Goal: Task Accomplishment & Management: Complete application form

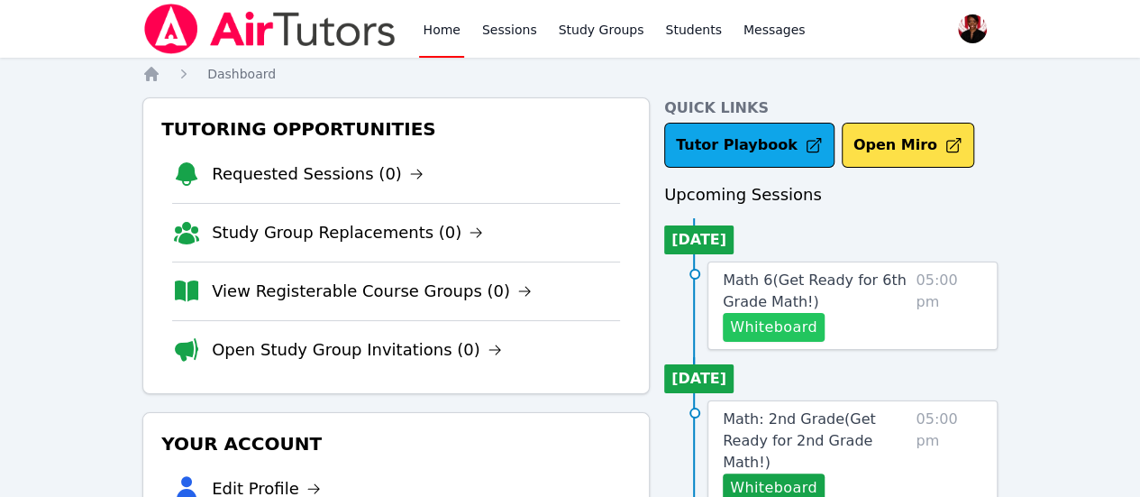
click at [793, 325] on button "Whiteboard" at bounding box center [774, 327] width 102 height 29
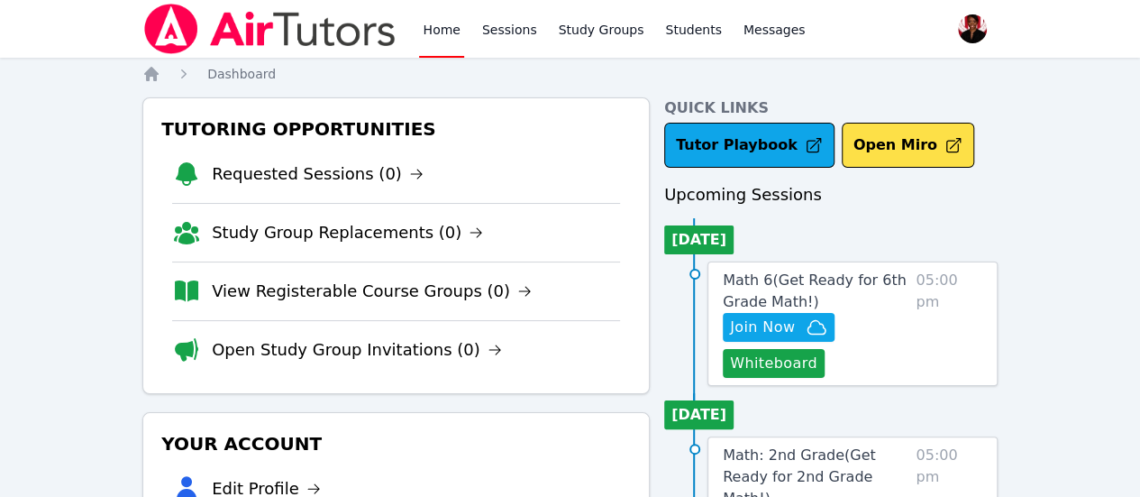
drag, startPoint x: 786, startPoint y: 358, endPoint x: 623, endPoint y: 285, distance: 178.7
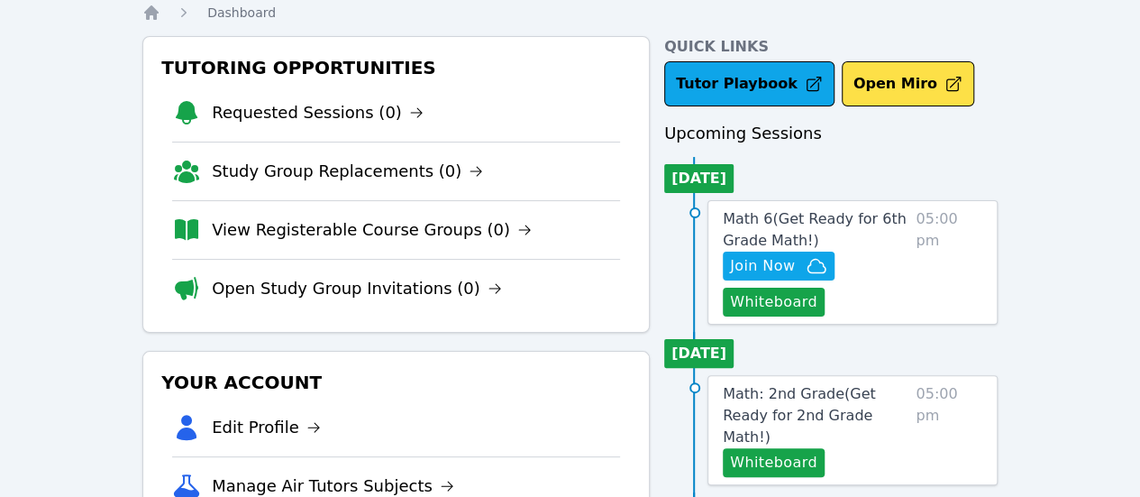
scroll to position [90, 0]
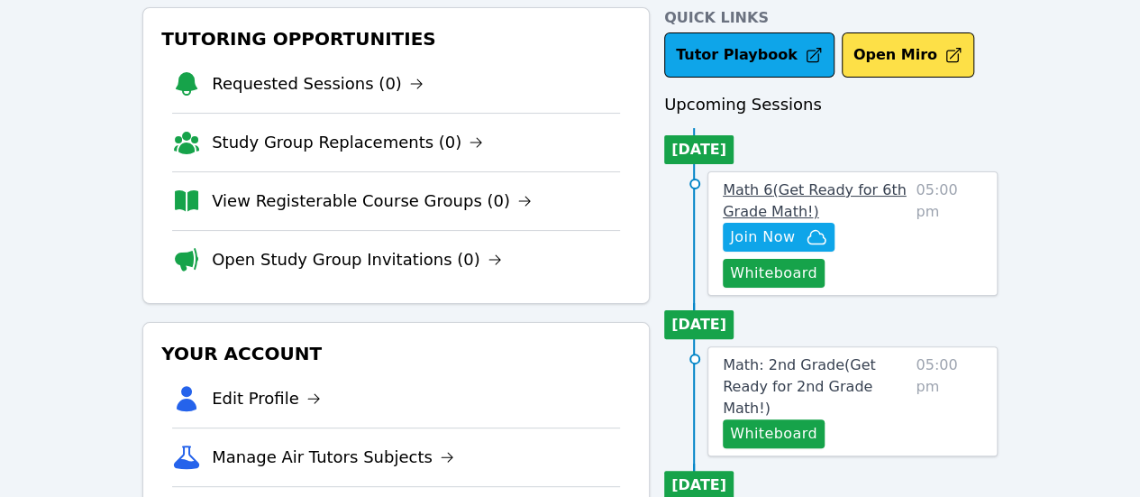
click at [793, 194] on span "Math 6 ( Get Ready for 6th Grade Math! )" at bounding box center [815, 200] width 184 height 39
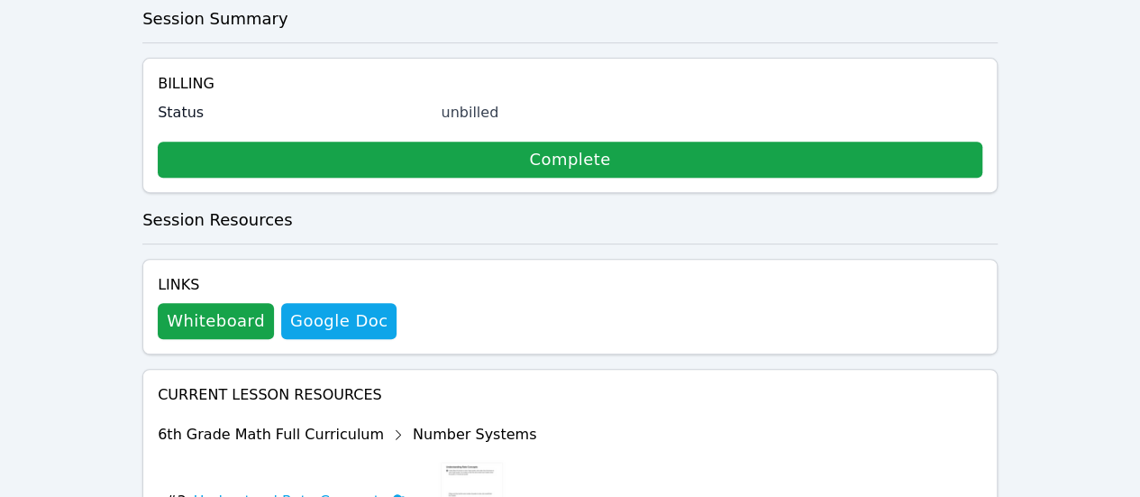
scroll to position [570, 0]
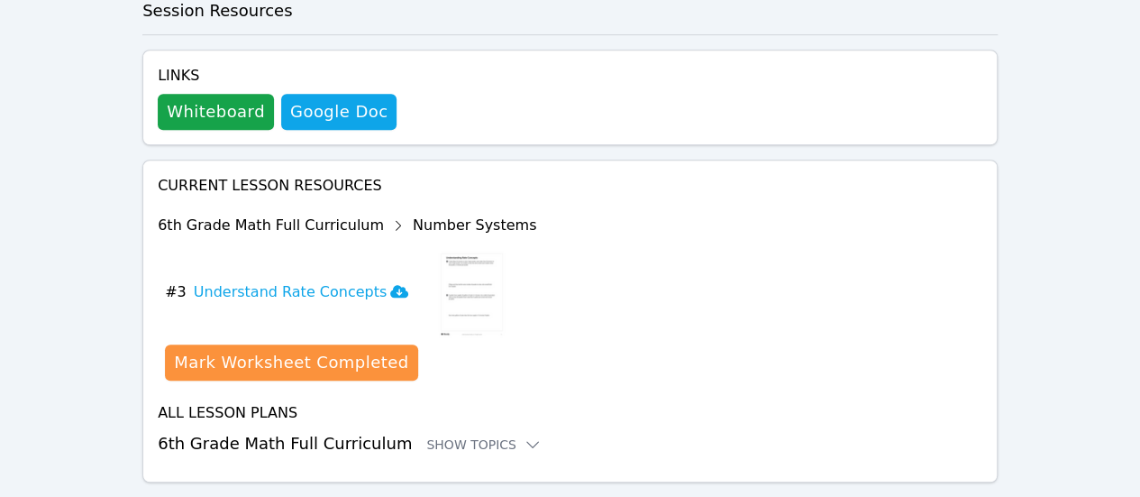
click at [381, 431] on h3 "6th Grade Math Full Curriculum Show Topics" at bounding box center [570, 443] width 825 height 25
click at [524, 435] on icon at bounding box center [533, 444] width 18 height 18
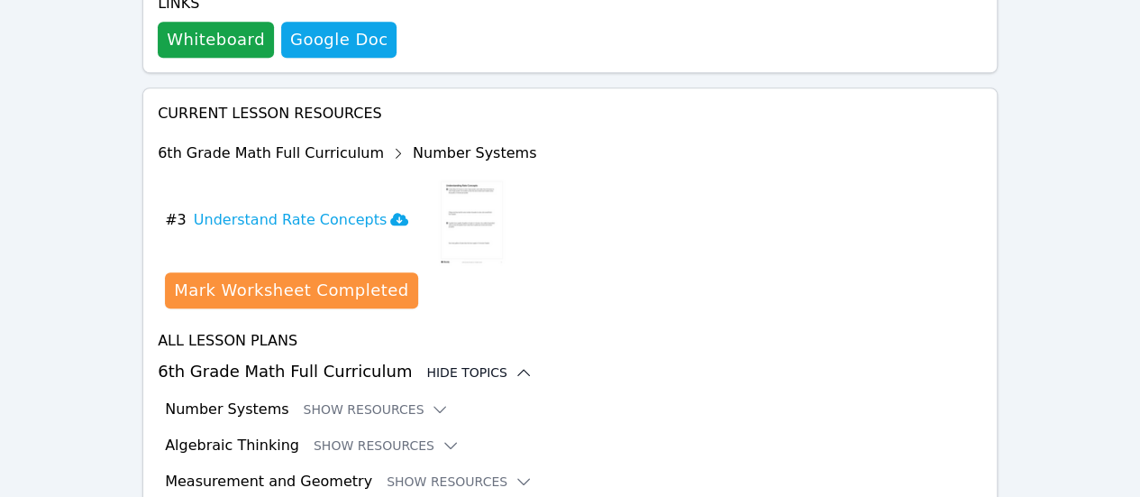
scroll to position [717, 0]
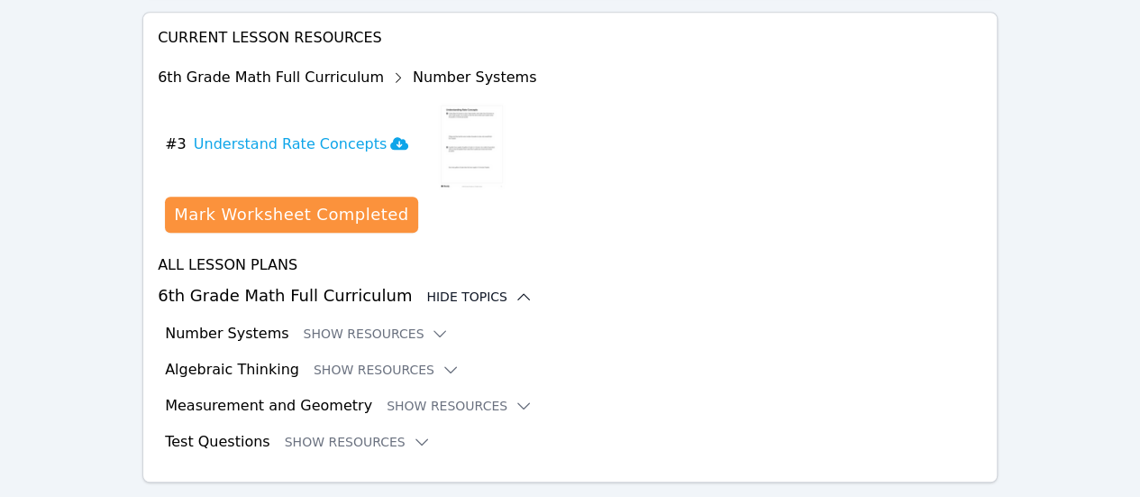
click at [375, 311] on div "All Lesson Plans 6th Grade Math Full Curriculum Hide Topics Number Systems Show…" at bounding box center [570, 353] width 825 height 198
click at [386, 324] on button "Show Resources" at bounding box center [376, 333] width 146 height 18
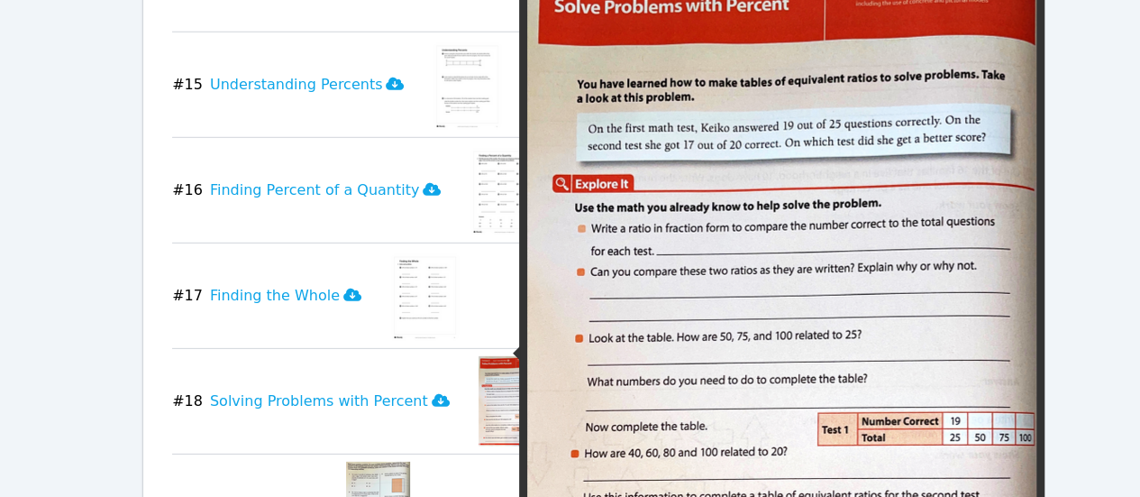
scroll to position [2610, 0]
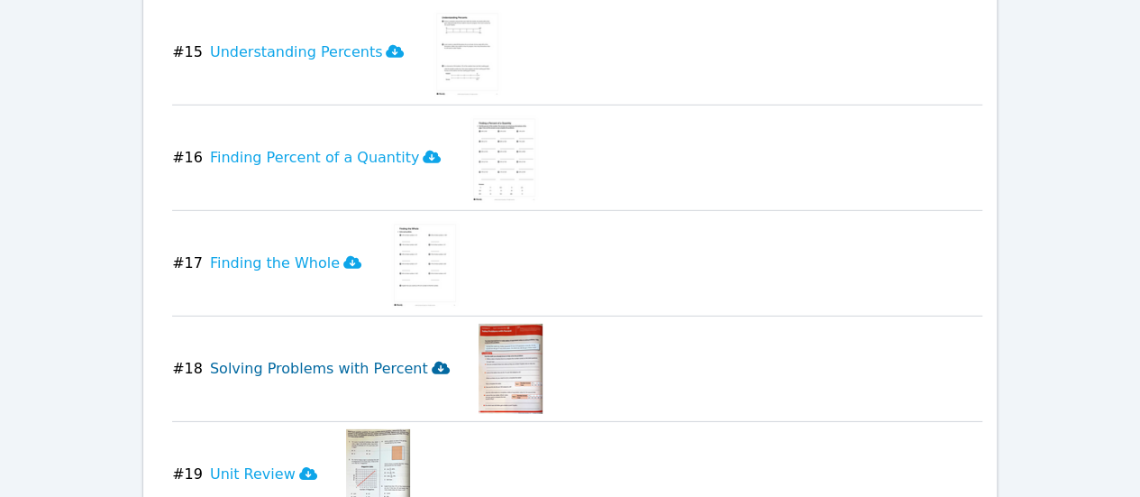
click at [432, 361] on icon at bounding box center [441, 367] width 18 height 13
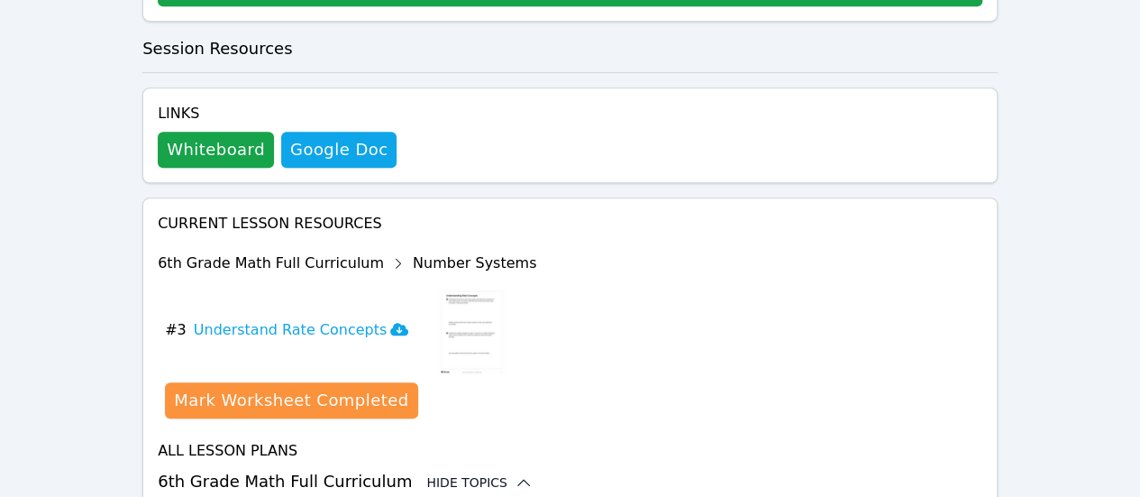
scroll to position [0, 0]
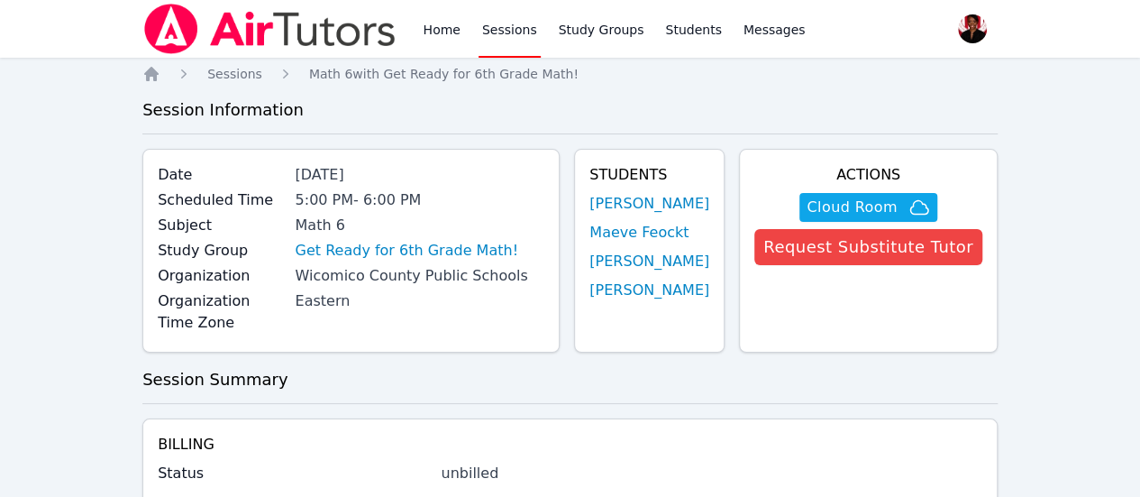
click at [417, 41] on div "Home Sessions Study Groups Students Messages" at bounding box center [475, 29] width 666 height 58
click at [431, 33] on link "Home" at bounding box center [441, 29] width 44 height 58
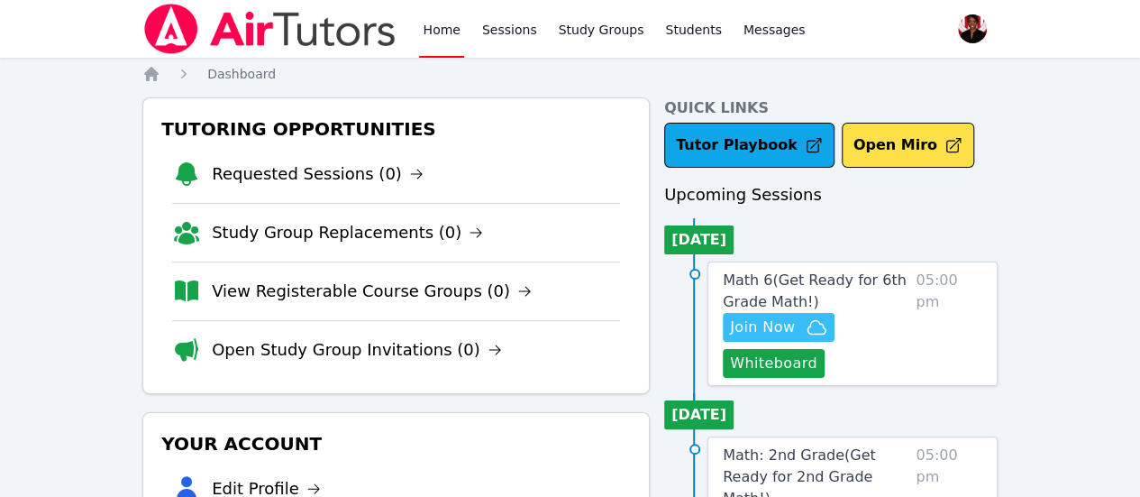
click at [791, 329] on span "Join Now" at bounding box center [762, 327] width 65 height 22
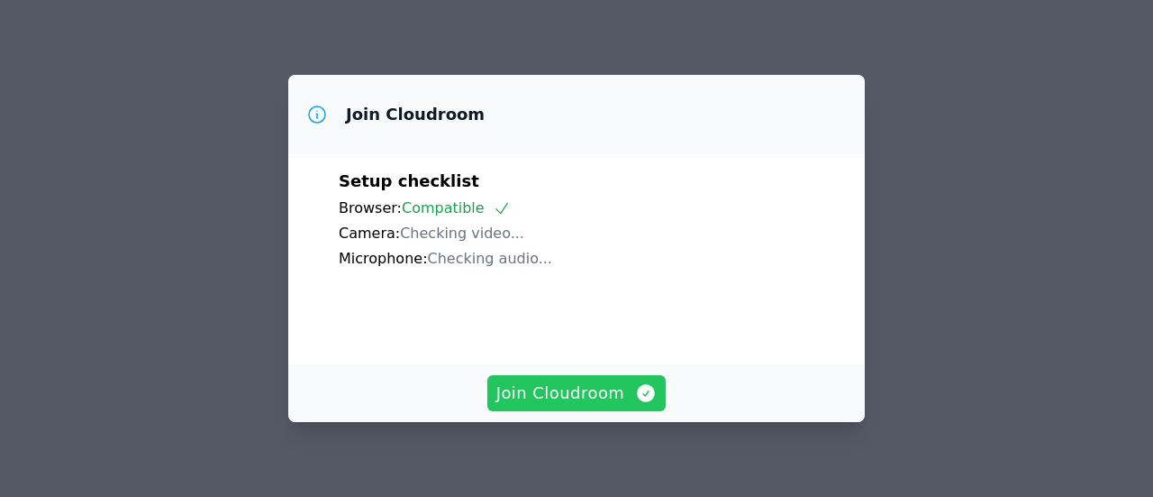
click at [576, 386] on span "Join Cloudroom" at bounding box center [577, 392] width 161 height 25
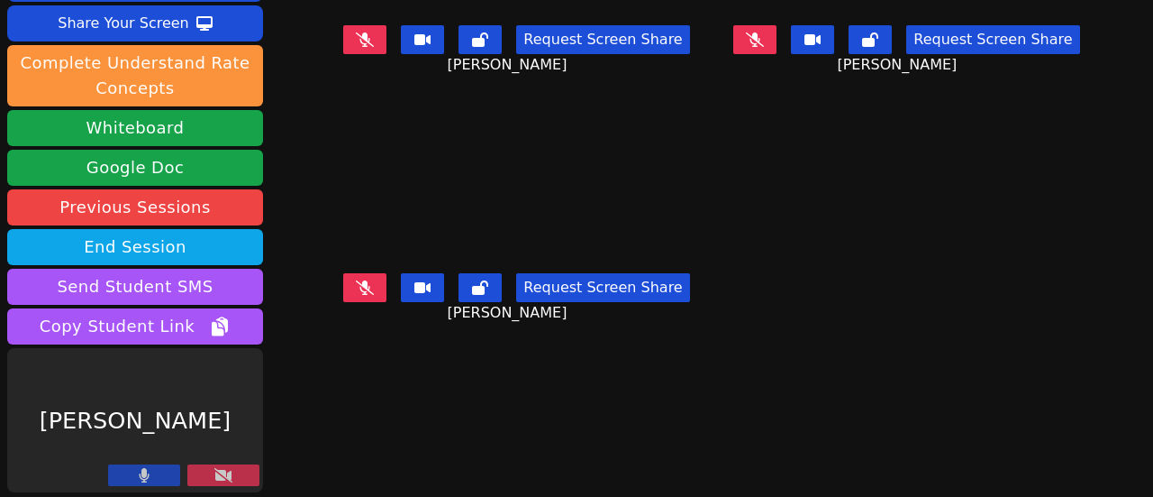
scroll to position [151, 0]
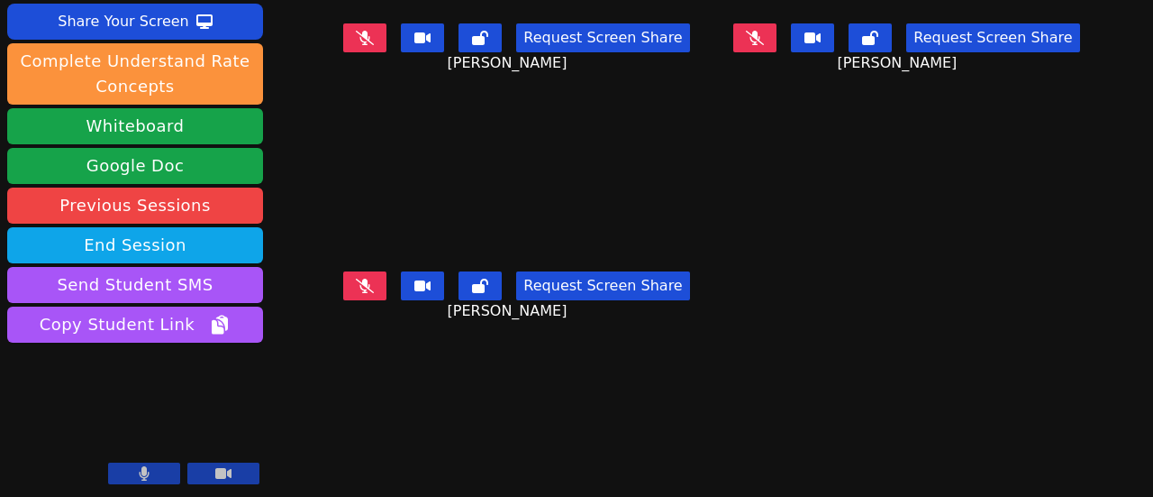
click at [154, 469] on button at bounding box center [144, 473] width 72 height 22
click at [165, 469] on button at bounding box center [144, 473] width 72 height 22
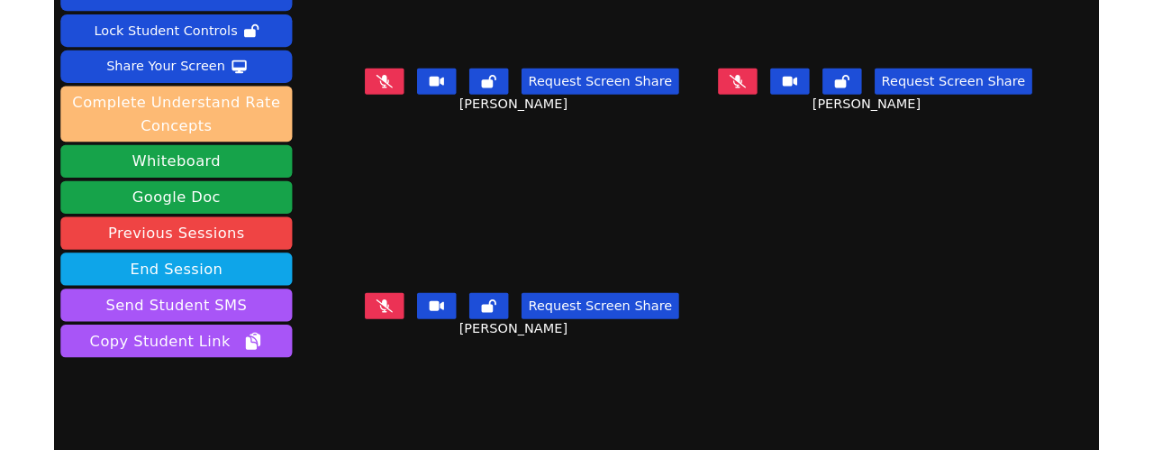
scroll to position [61, 0]
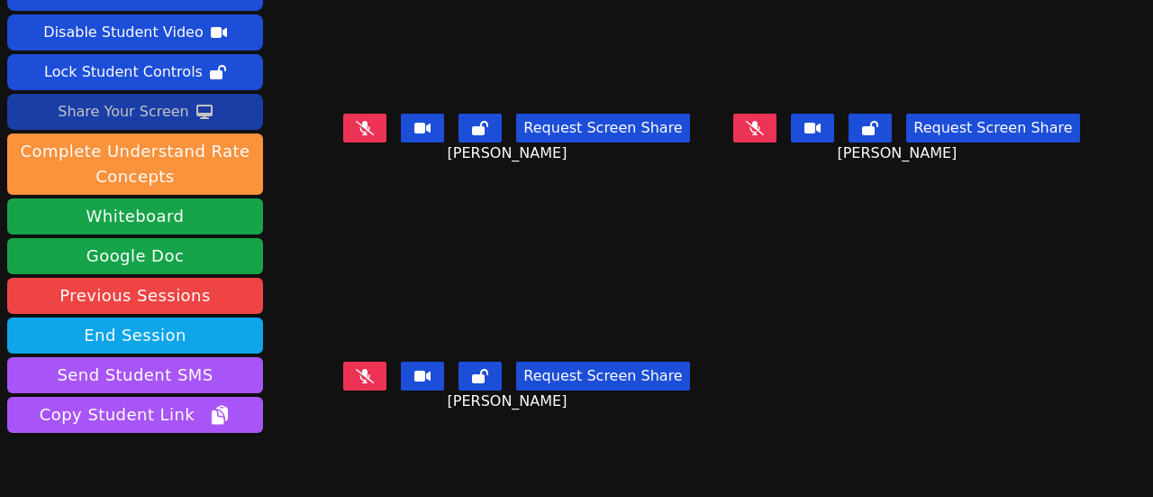
click at [153, 114] on div "Share Your Screen" at bounding box center [124, 111] width 132 height 29
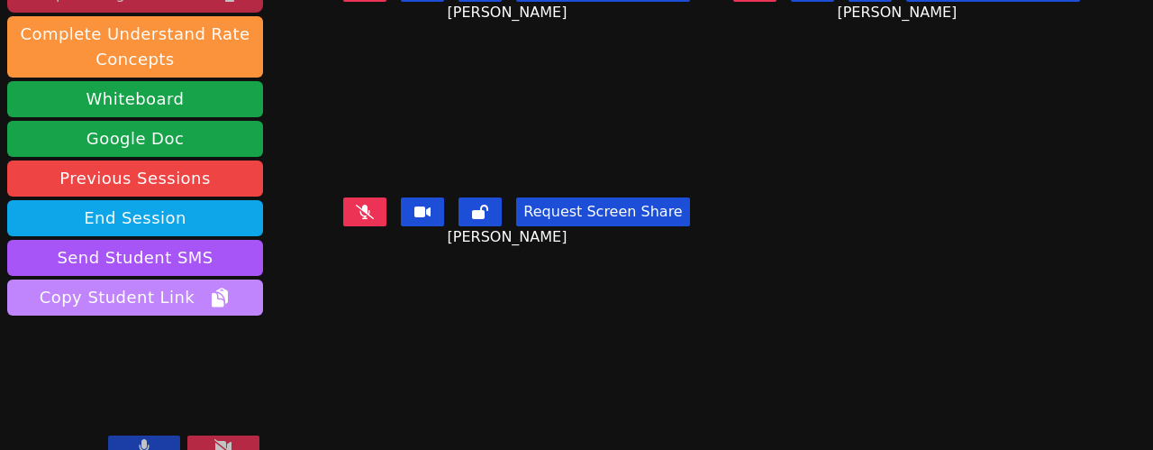
scroll to position [198, 0]
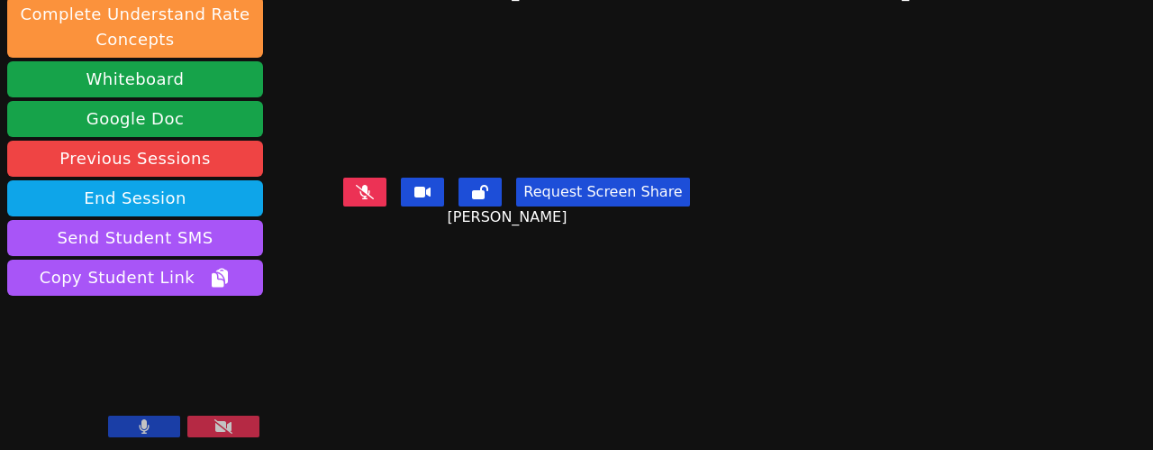
click at [148, 424] on icon at bounding box center [144, 426] width 11 height 14
click at [150, 423] on icon at bounding box center [144, 426] width 18 height 14
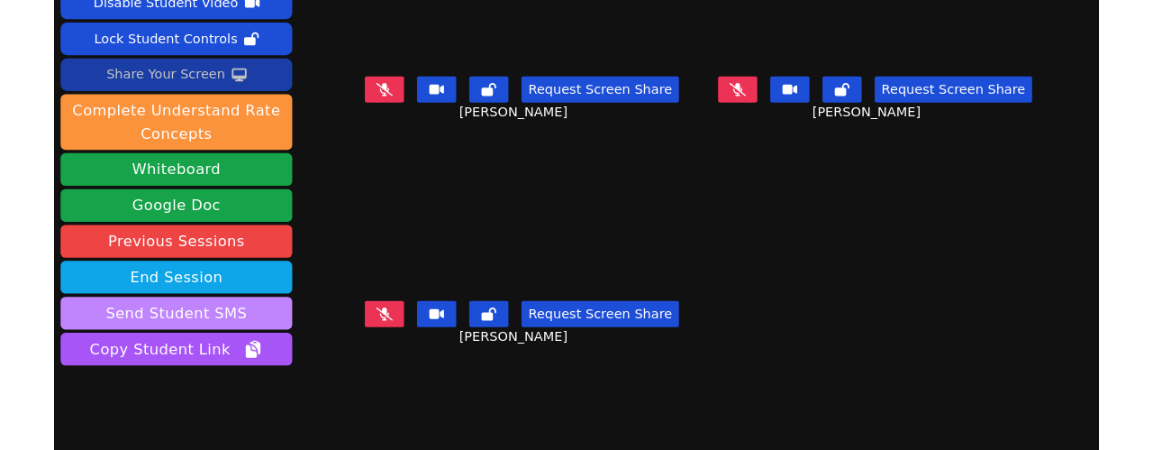
scroll to position [151, 0]
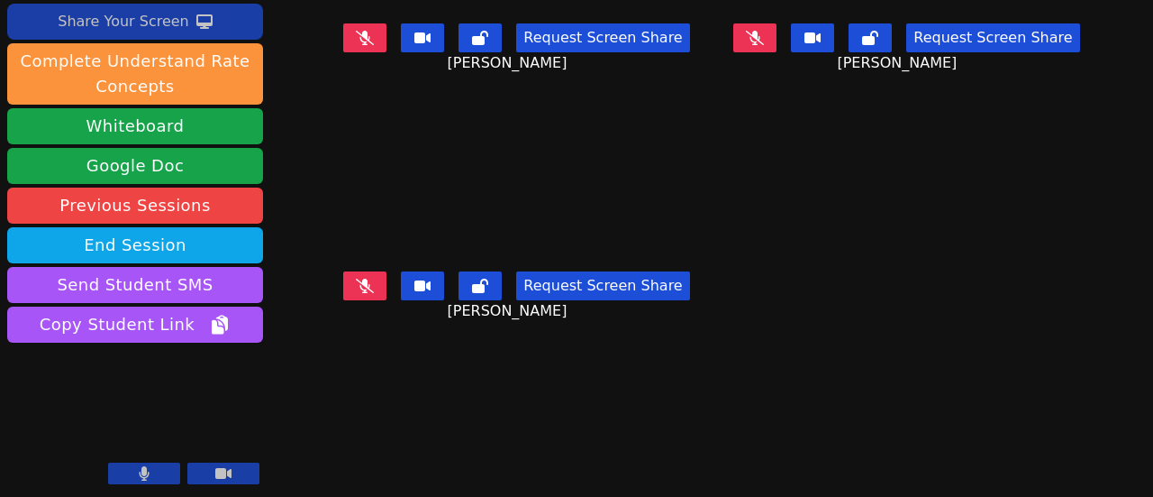
click at [30, 427] on video at bounding box center [135, 418] width 256 height 144
click at [175, 19] on div "Share Your Screen" at bounding box center [124, 21] width 132 height 29
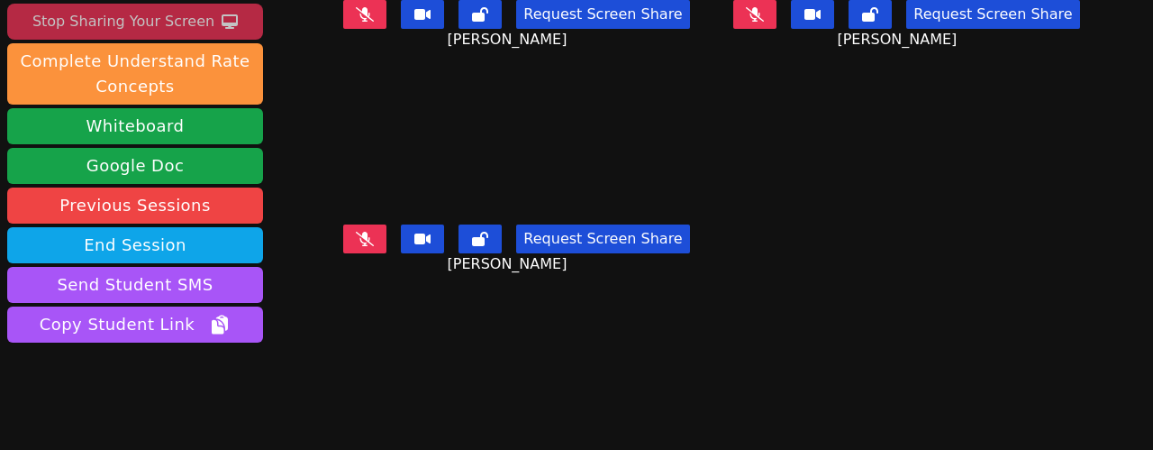
click at [743, 14] on button at bounding box center [755, 14] width 43 height 29
drag, startPoint x: 743, startPoint y: 14, endPoint x: 748, endPoint y: 71, distance: 57.8
click at [748, 71] on main "[PERSON_NAME] Request Screen Share Ze'[PERSON_NAME] [PERSON_NAME] Request Scree…" at bounding box center [712, 74] width 766 height 450
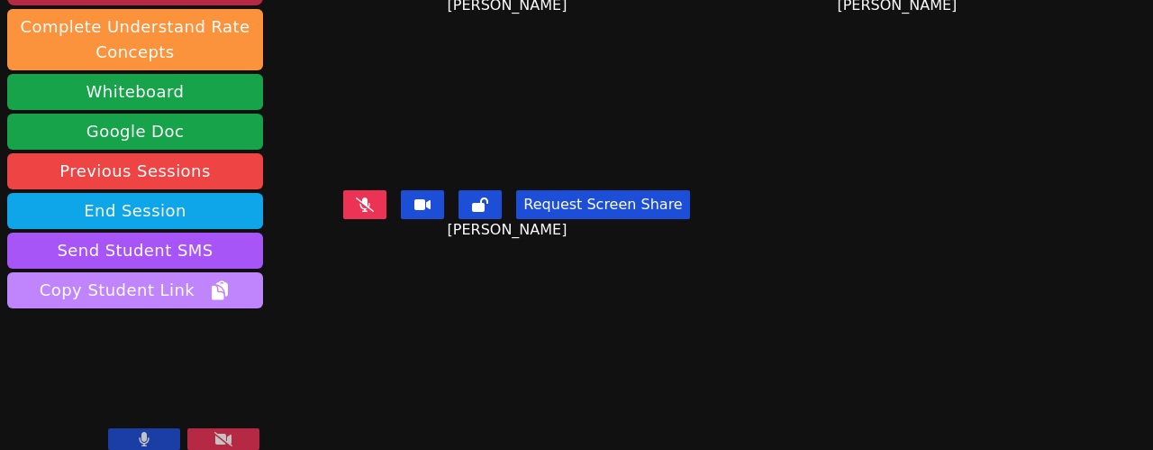
scroll to position [198, 0]
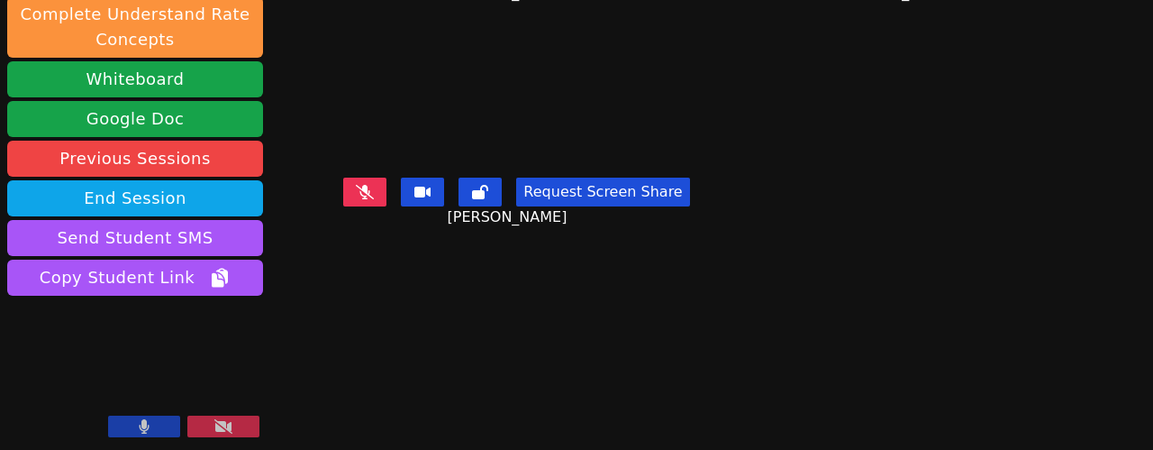
click at [150, 424] on button at bounding box center [144, 426] width 72 height 22
click at [145, 424] on icon at bounding box center [144, 426] width 18 height 14
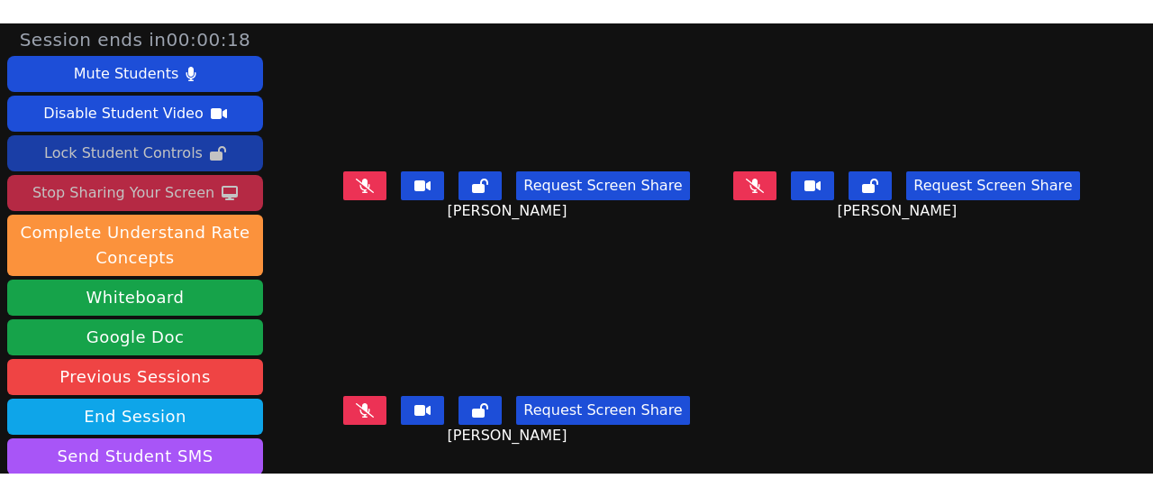
scroll to position [0, 0]
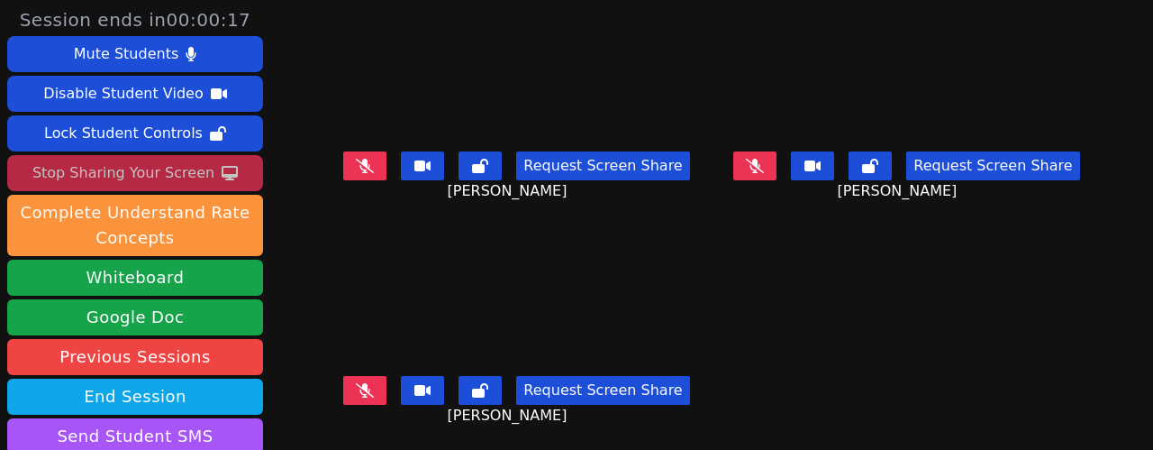
click at [181, 170] on div "Stop Sharing Your Screen" at bounding box center [123, 173] width 182 height 29
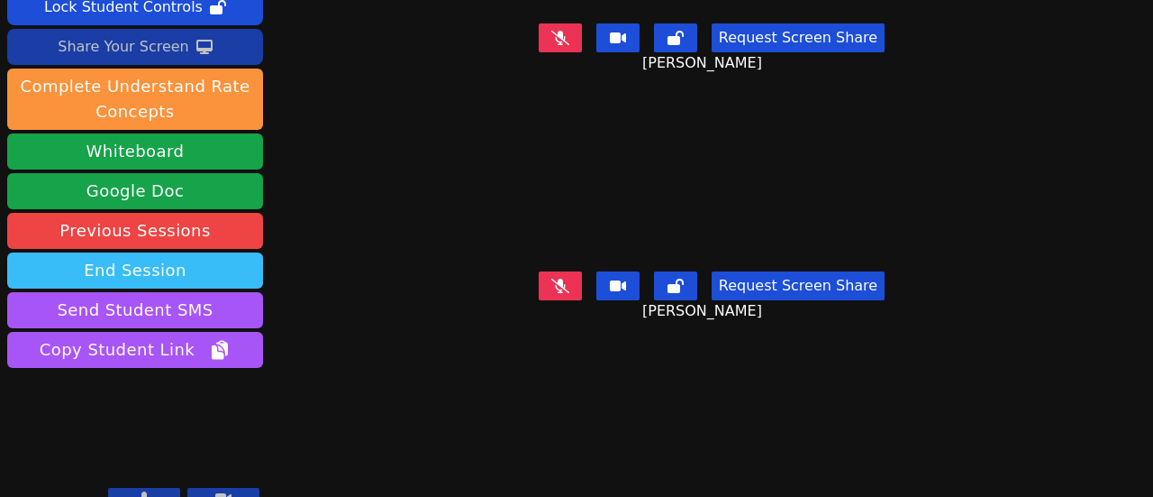
click at [208, 252] on button "End Session" at bounding box center [135, 270] width 256 height 36
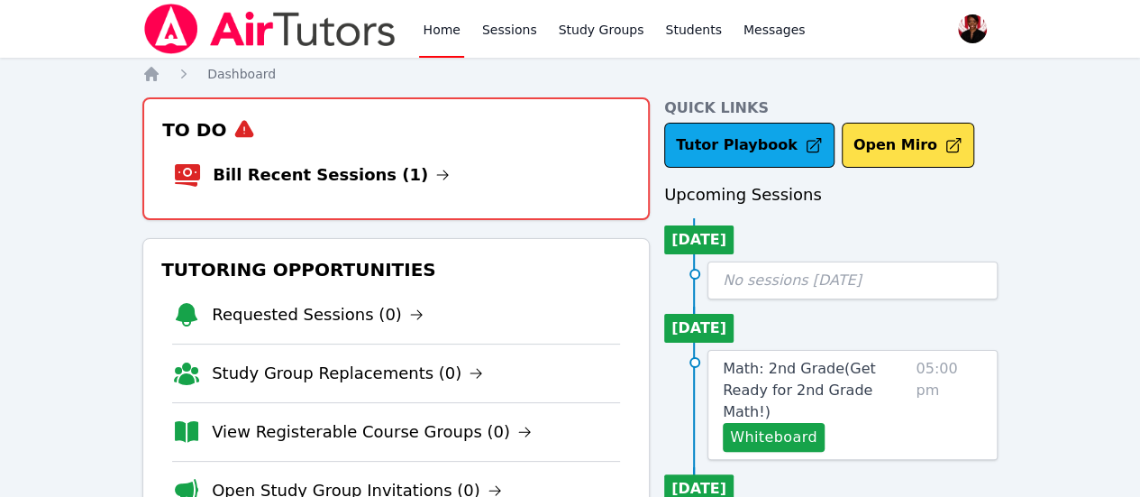
click at [353, 170] on link "Bill Recent Sessions (1)" at bounding box center [331, 174] width 237 height 25
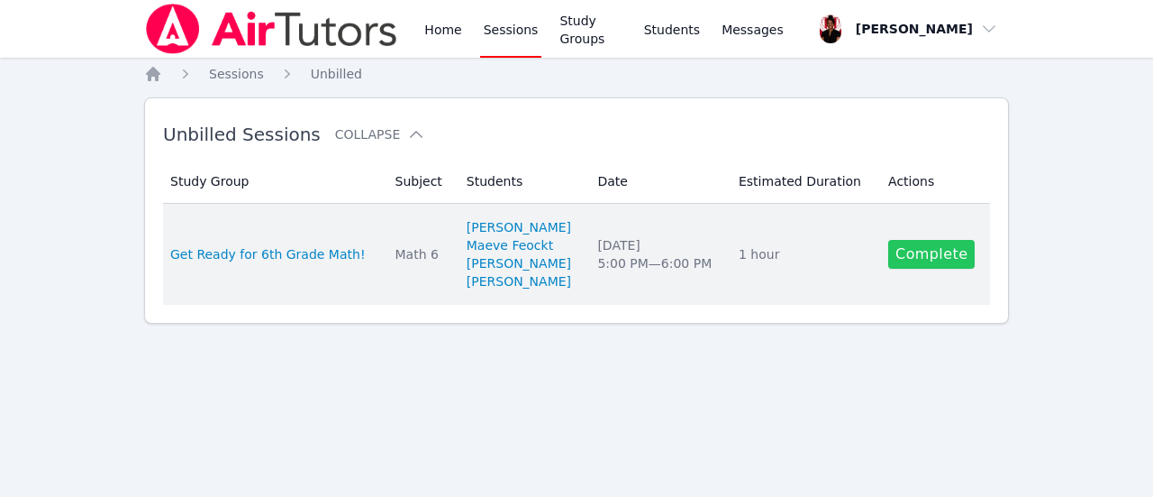
click at [911, 247] on link "Complete" at bounding box center [932, 254] width 87 height 29
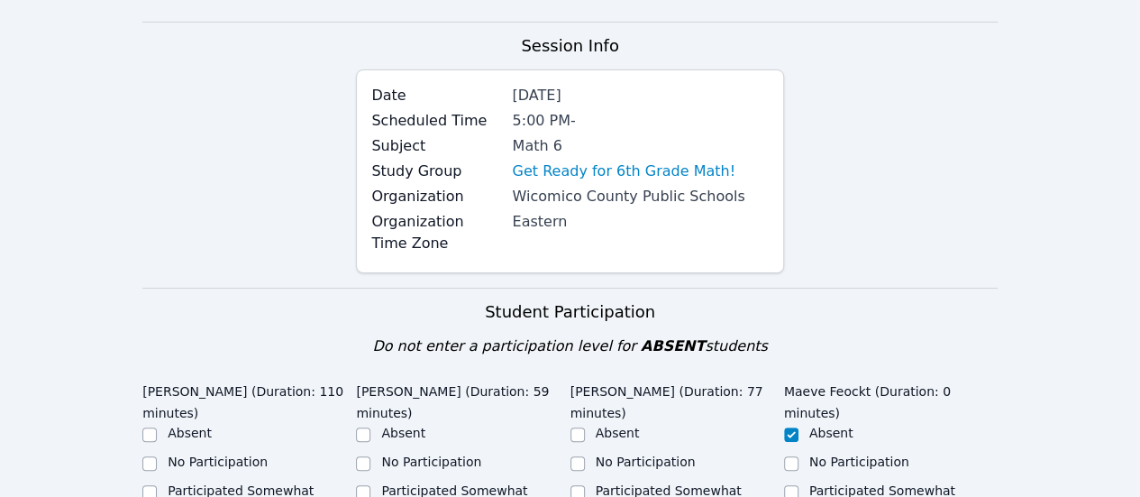
scroll to position [360, 0]
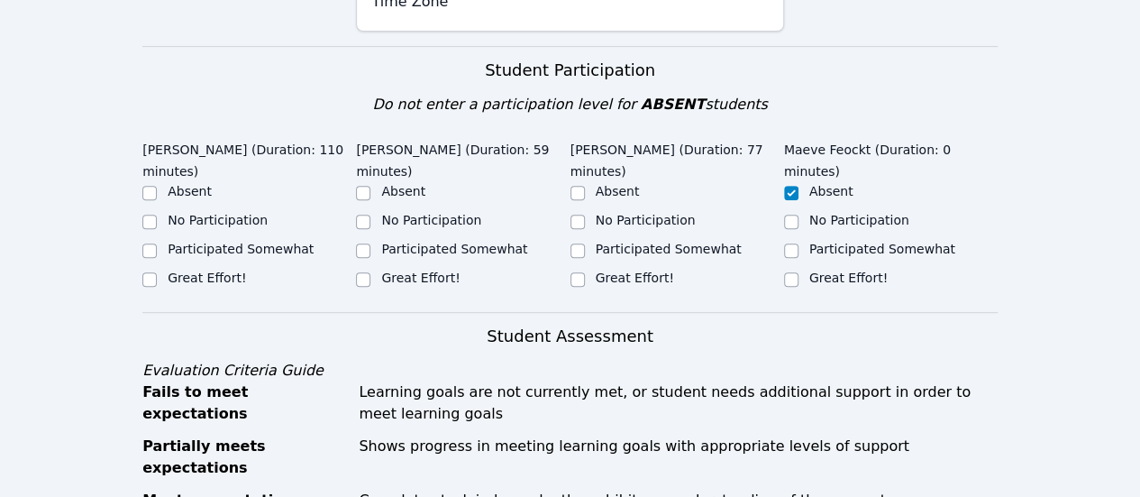
click at [591, 269] on div "Great Effort!" at bounding box center [677, 280] width 214 height 22
click at [571, 272] on input "Great Effort!" at bounding box center [577, 279] width 14 height 14
checkbox input "true"
drag, startPoint x: 400, startPoint y: 259, endPoint x: 360, endPoint y: 256, distance: 40.6
click at [400, 270] on label "Great Effort!" at bounding box center [420, 277] width 78 height 14
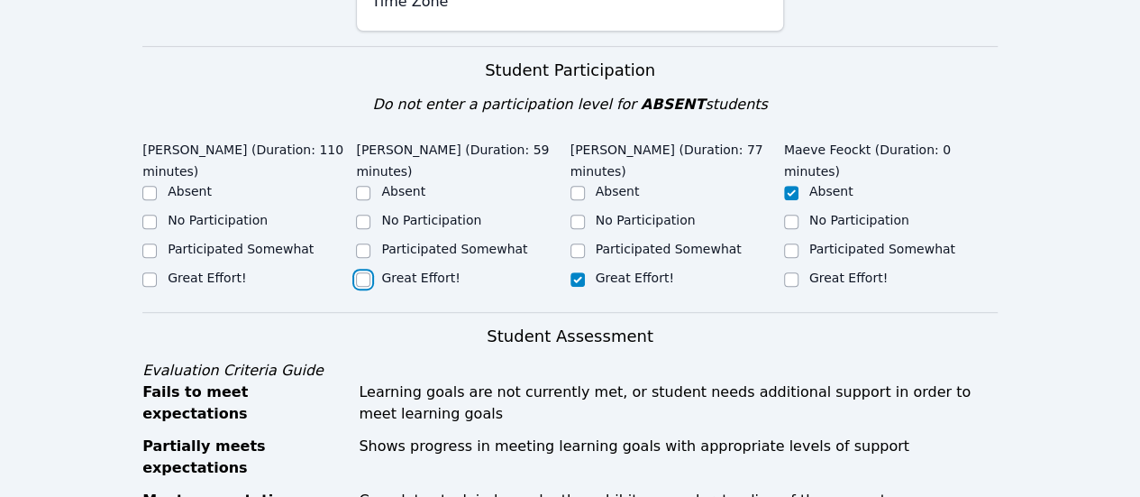
click at [370, 272] on input "Great Effort!" at bounding box center [363, 279] width 14 height 14
checkbox input "true"
click at [197, 270] on label "Great Effort!" at bounding box center [207, 277] width 78 height 14
click at [157, 272] on input "Great Effort!" at bounding box center [149, 279] width 14 height 14
checkbox input "true"
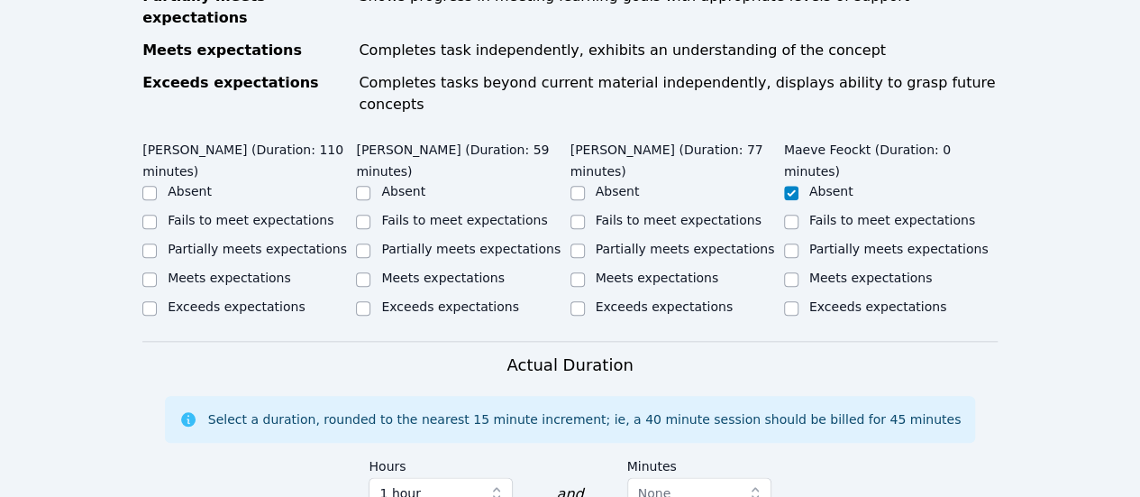
scroll to position [811, 0]
click at [191, 298] on label "Exceeds expectations" at bounding box center [236, 305] width 137 height 14
click at [157, 300] on input "Exceeds expectations" at bounding box center [149, 307] width 14 height 14
checkbox input "true"
click at [212, 269] on label "Meets expectations" at bounding box center [229, 276] width 123 height 14
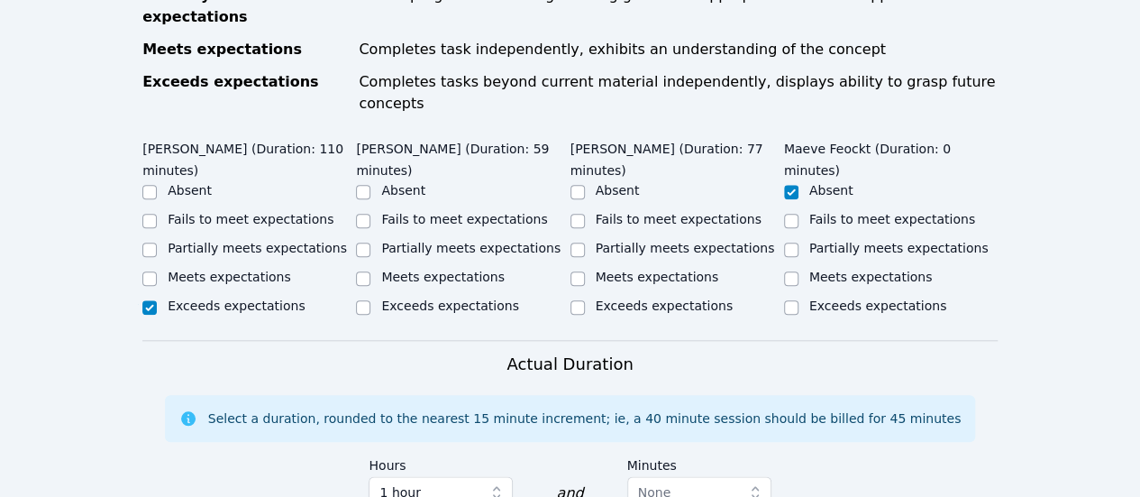
click at [157, 271] on input "Meets expectations" at bounding box center [149, 278] width 14 height 14
checkbox input "true"
checkbox input "false"
click at [377, 268] on div "Meets expectations" at bounding box center [463, 279] width 214 height 22
click at [513, 268] on div "Meets expectations" at bounding box center [463, 279] width 214 height 22
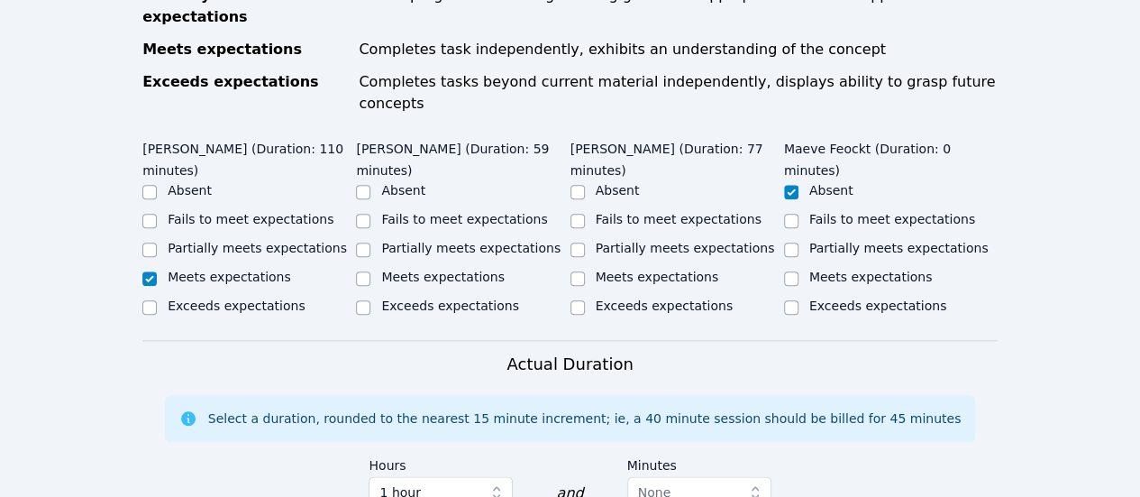
click at [465, 269] on label "Meets expectations" at bounding box center [442, 276] width 123 height 14
click at [370, 271] on input "Meets expectations" at bounding box center [363, 278] width 14 height 14
checkbox input "true"
click at [597, 269] on label "Meets expectations" at bounding box center [657, 276] width 123 height 14
click at [585, 271] on input "Meets expectations" at bounding box center [577, 278] width 14 height 14
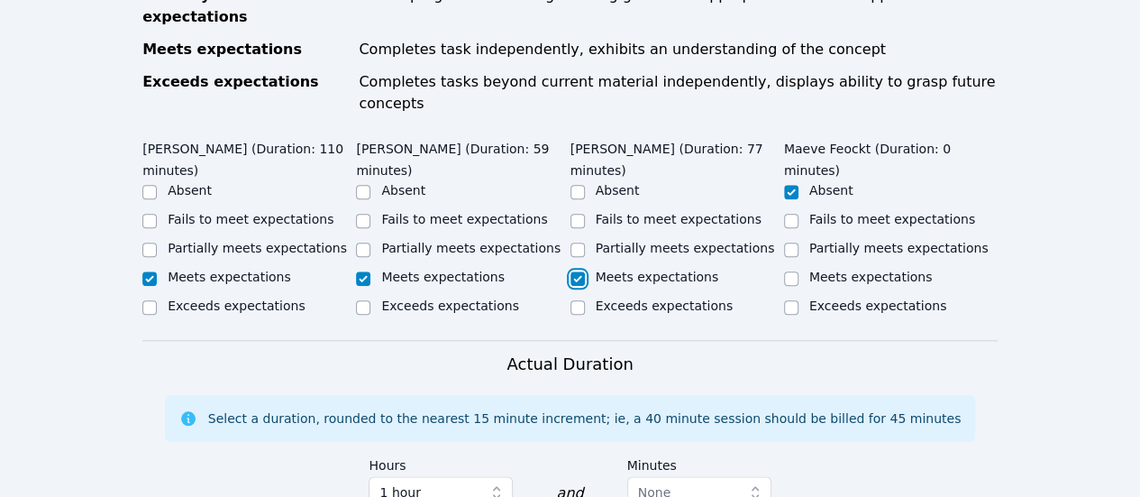
checkbox input "true"
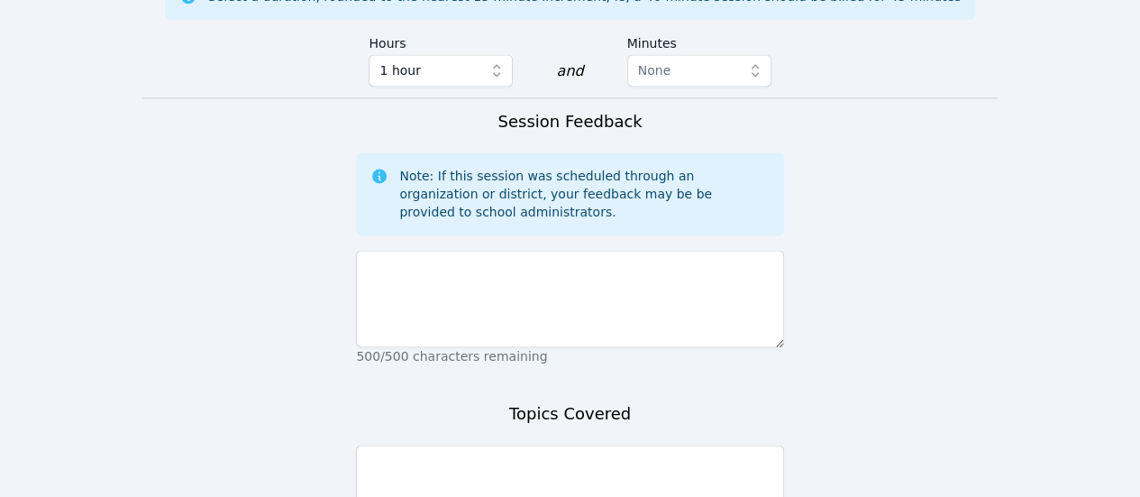
scroll to position [1262, 0]
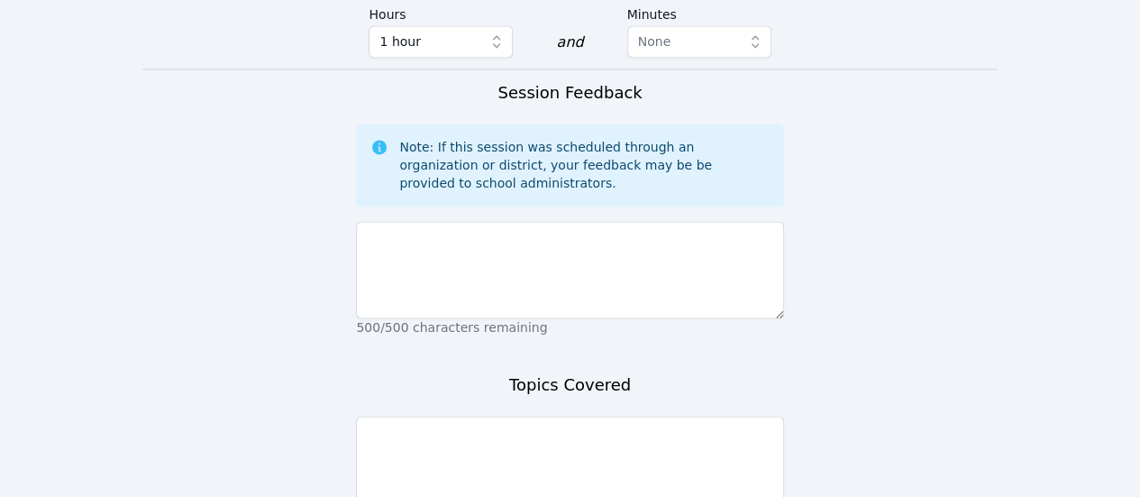
drag, startPoint x: 598, startPoint y: 242, endPoint x: 607, endPoint y: 208, distance: 35.4
click at [595, 318] on p "500/500 characters remaining" at bounding box center [569, 327] width 427 height 18
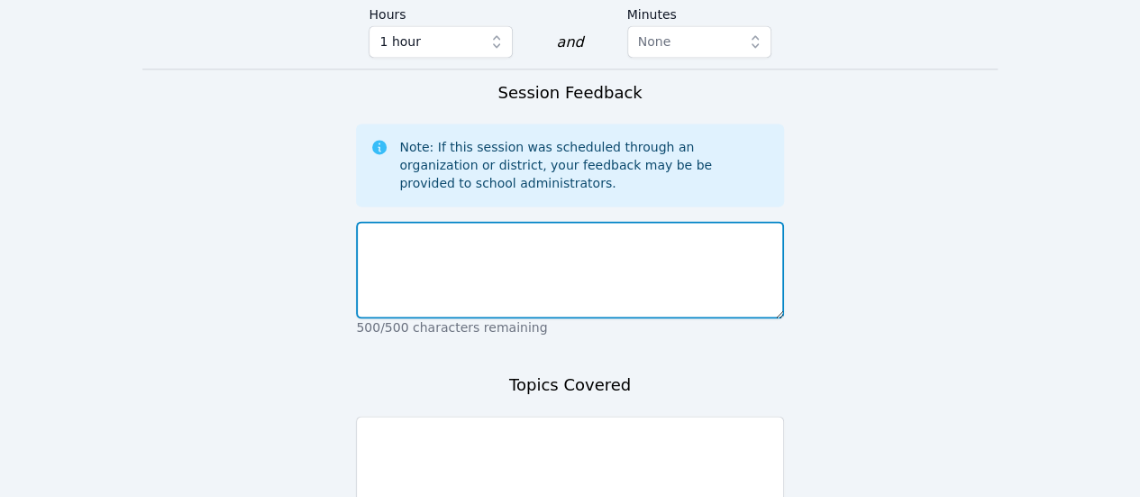
click at [607, 221] on textarea at bounding box center [569, 269] width 427 height 97
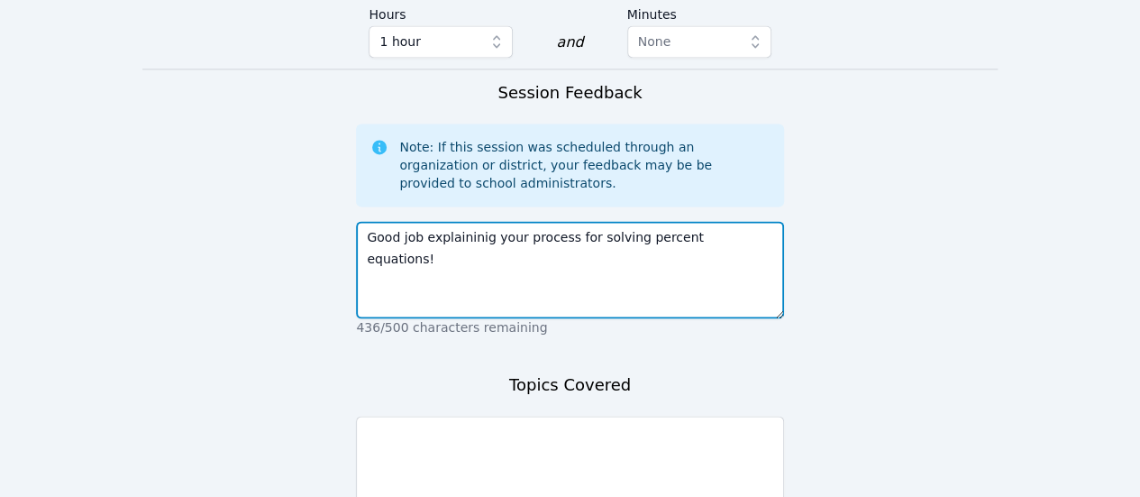
click at [470, 221] on textarea "Good job explaininig your process for solving percent equations!" at bounding box center [569, 269] width 427 height 97
type textarea "Good job explaining your process for solving percent equations!"
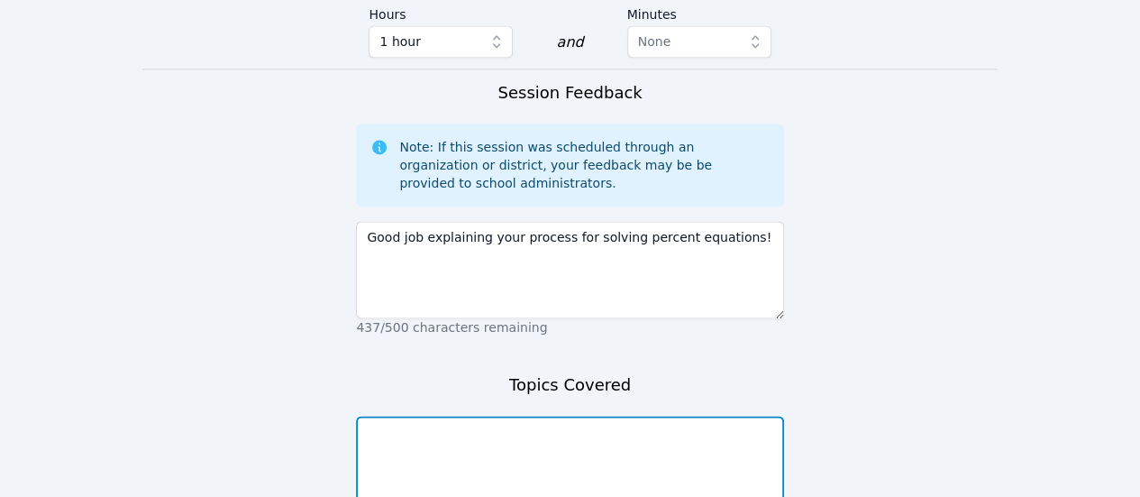
click at [547, 415] on textarea at bounding box center [569, 463] width 427 height 97
paste textarea "5. Solving Problems Using Percent .pdf"
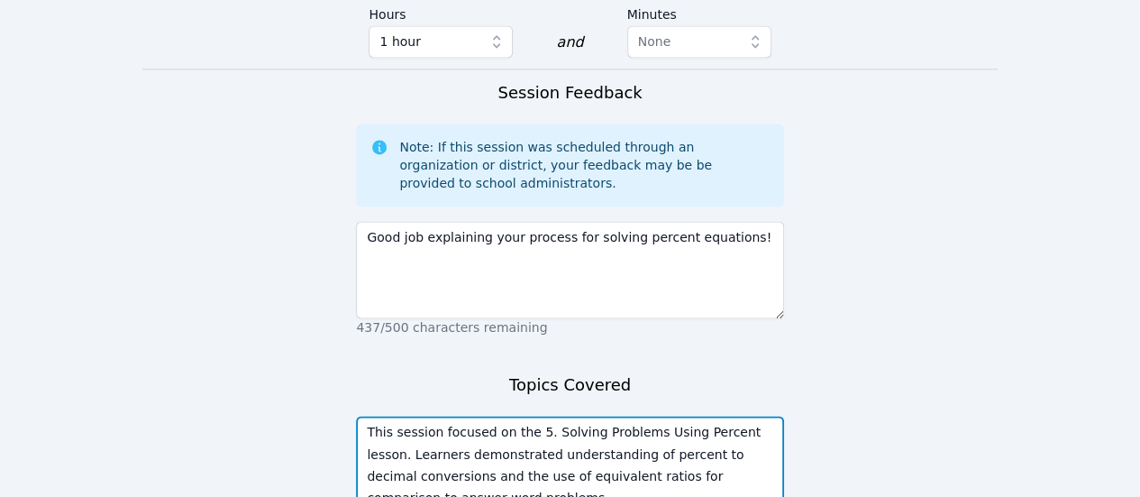
type textarea "This session focused on the 5. Solving Problems Using Percent lesson. Learners …"
